Goal: Information Seeking & Learning: Learn about a topic

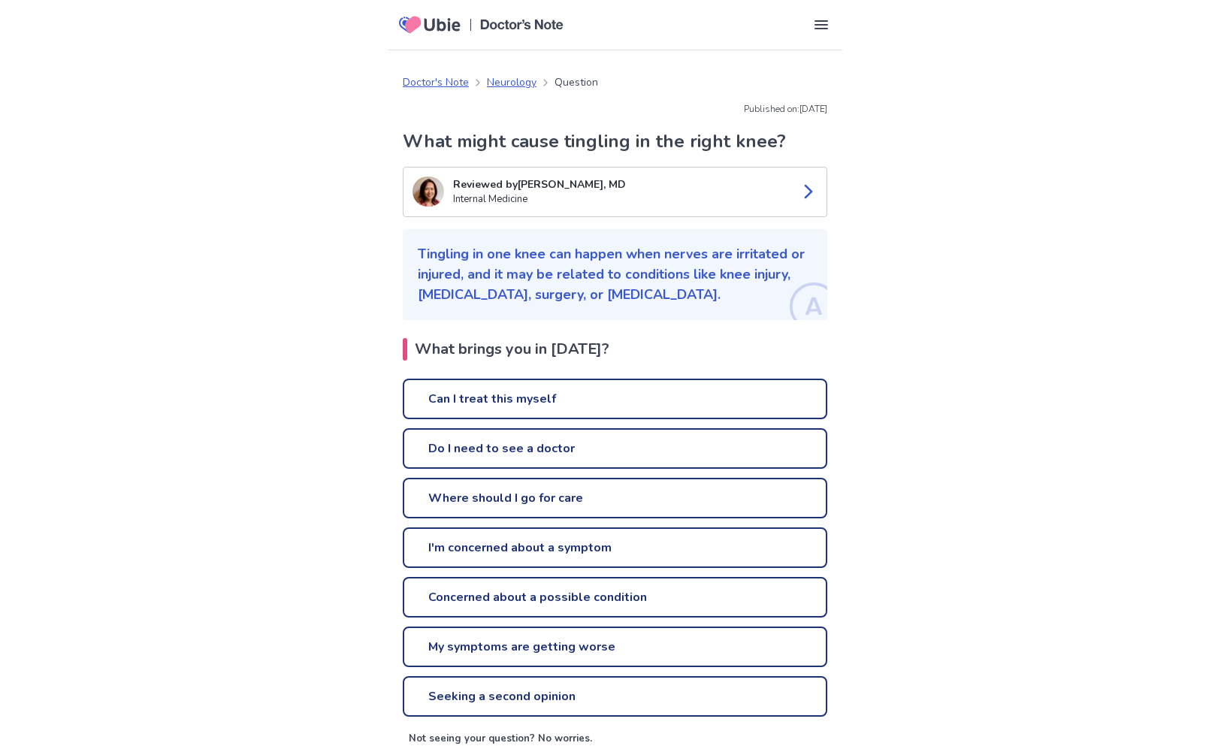
click at [504, 397] on link "Can I treat this myself" at bounding box center [615, 399] width 425 height 41
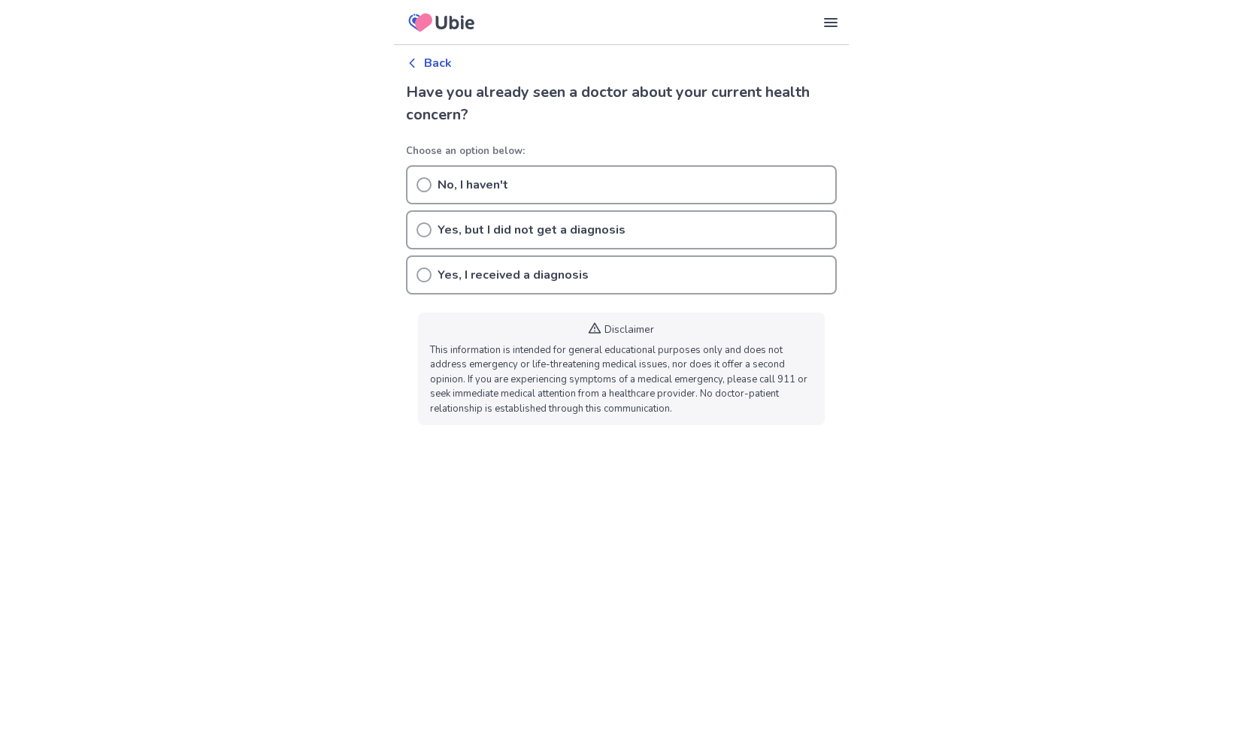
click at [421, 185] on icon at bounding box center [423, 184] width 15 height 15
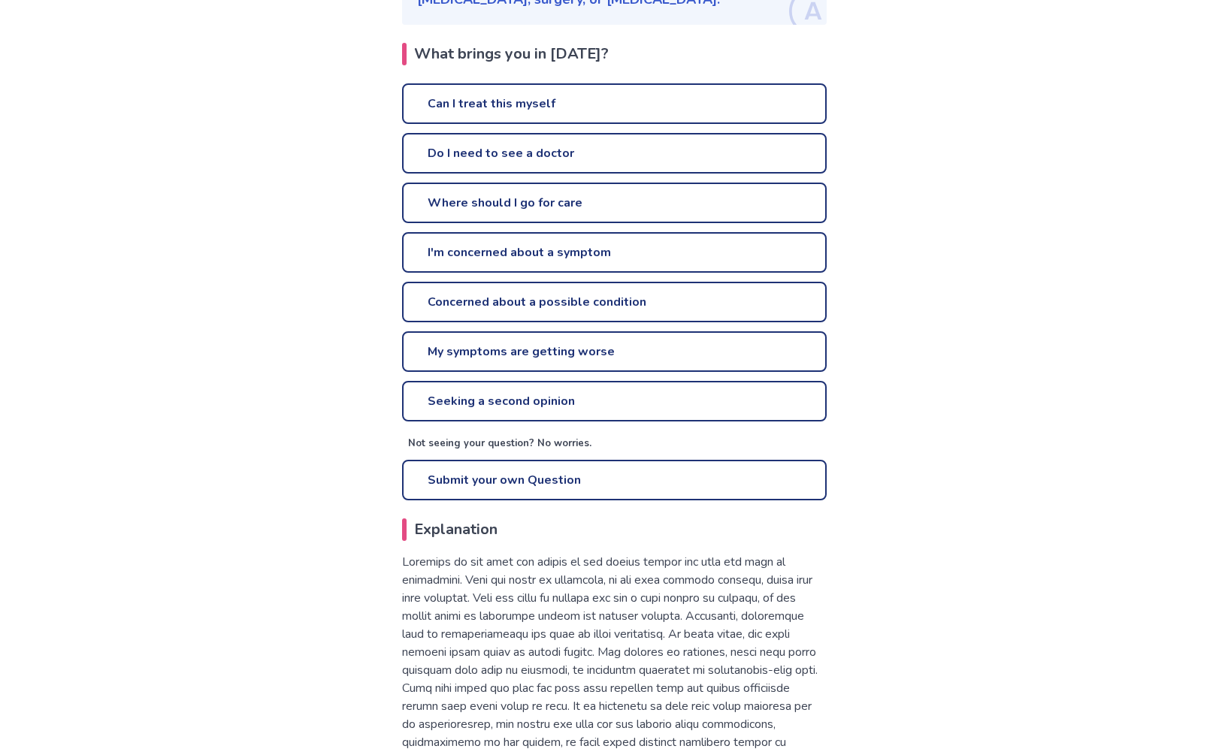
scroll to position [301, 0]
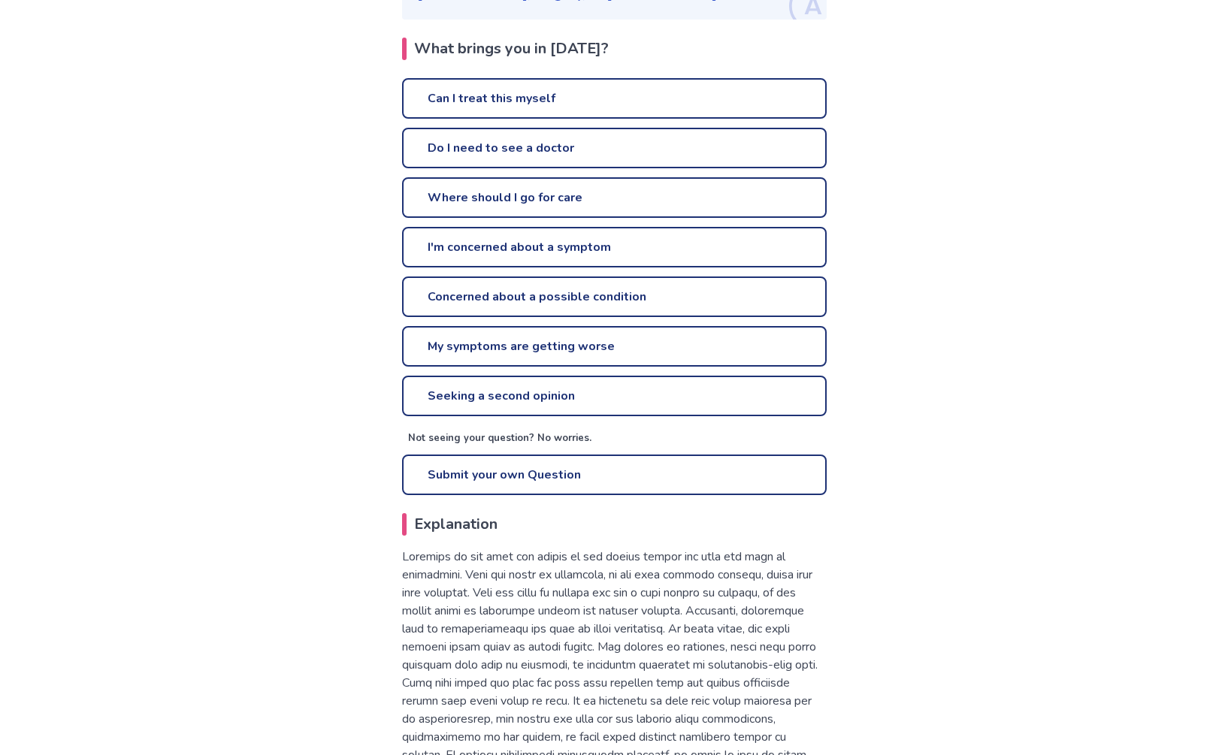
click at [546, 348] on link "My symptoms are getting worse" at bounding box center [614, 346] width 425 height 41
